Goal: Transaction & Acquisition: Purchase product/service

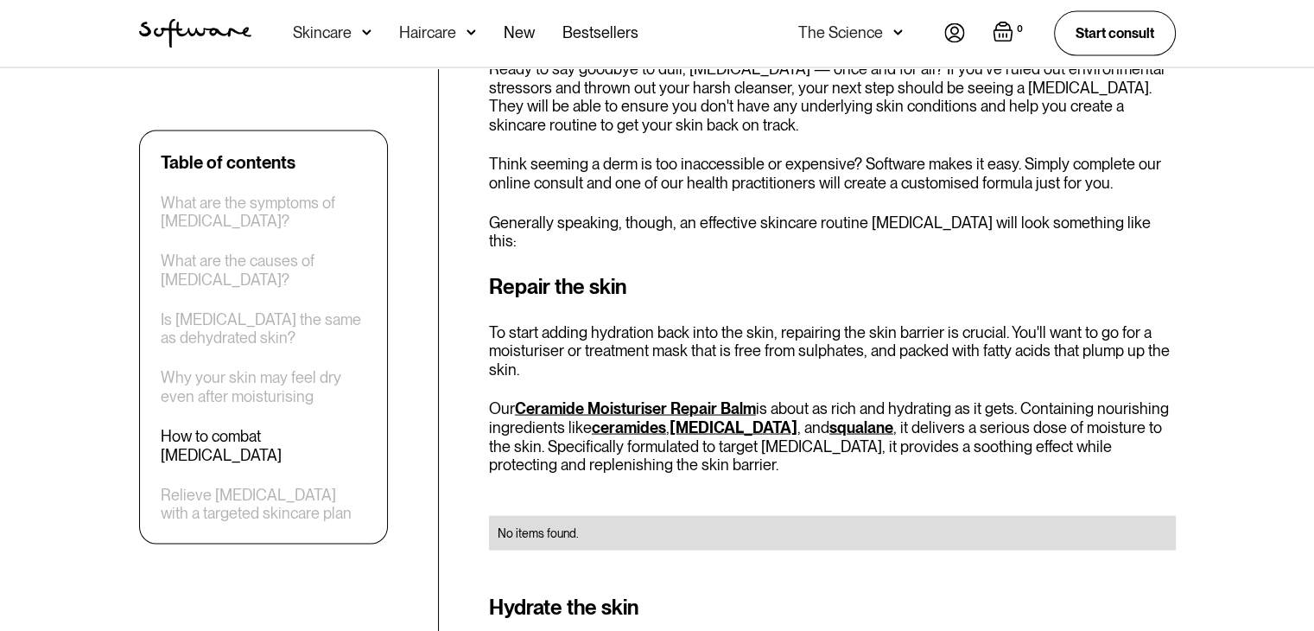
scroll to position [3342, 0]
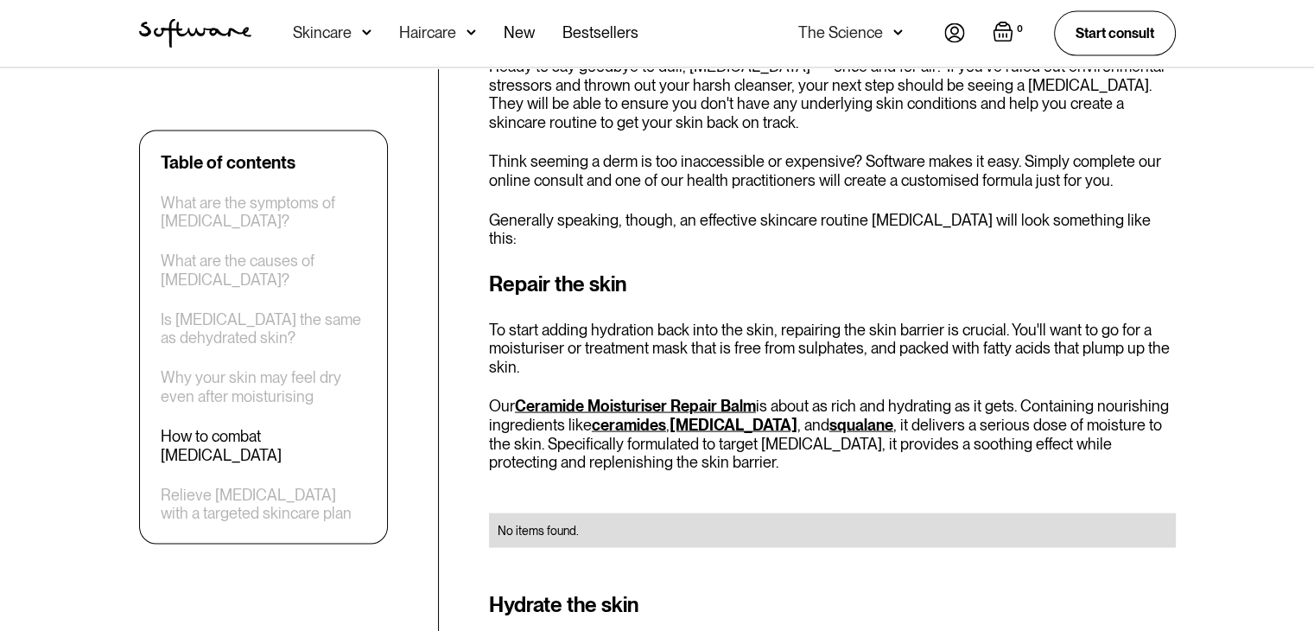
drag, startPoint x: 584, startPoint y: 348, endPoint x: 604, endPoint y: 357, distance: 21.7
click at [604, 397] on link "Ceramide Moisturiser Repair Balm" at bounding box center [635, 406] width 241 height 18
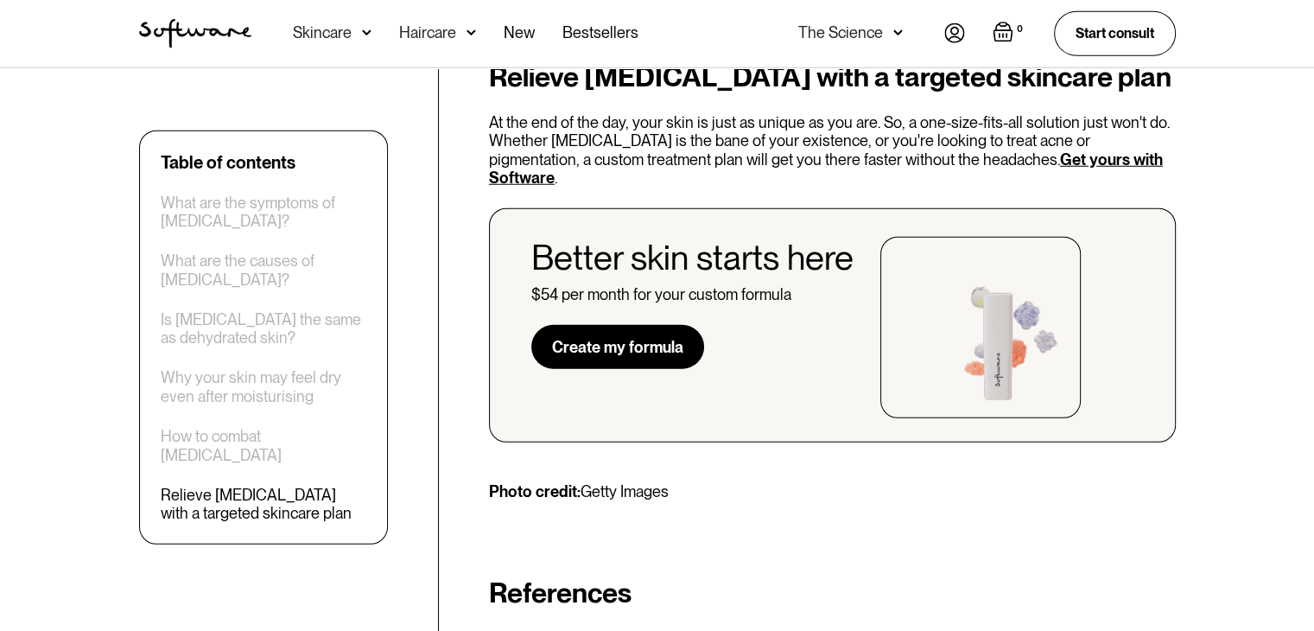
scroll to position [4747, 0]
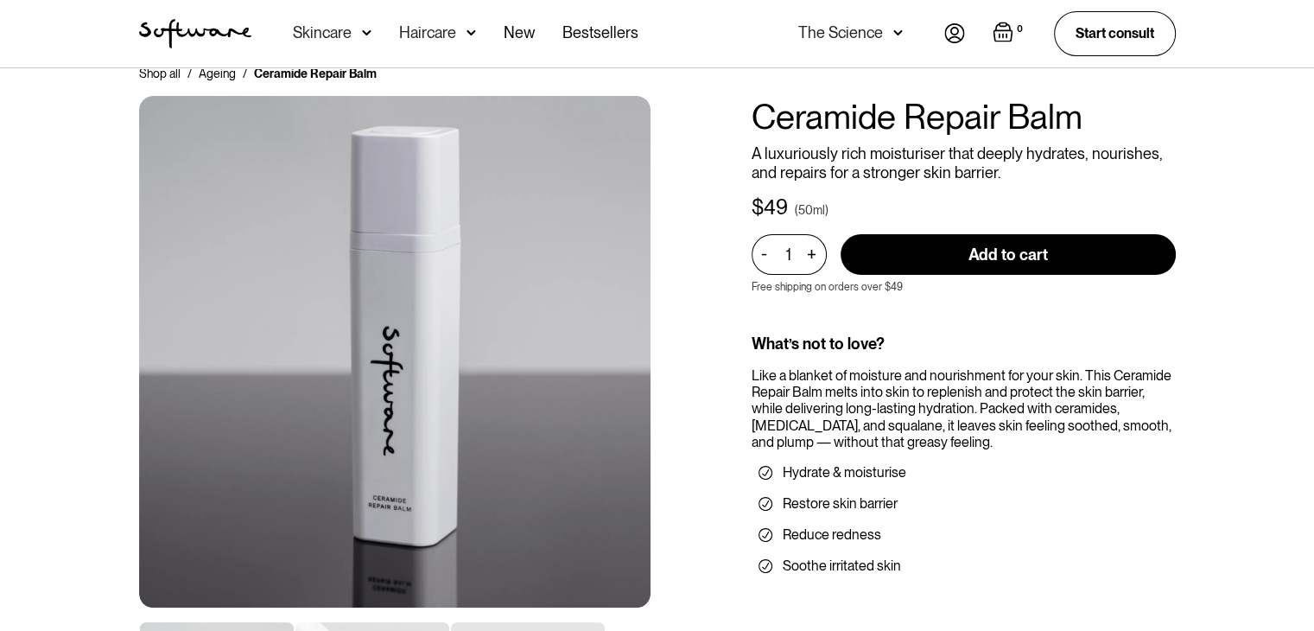
scroll to position [31, 0]
